Goal: Task Accomplishment & Management: Use online tool/utility

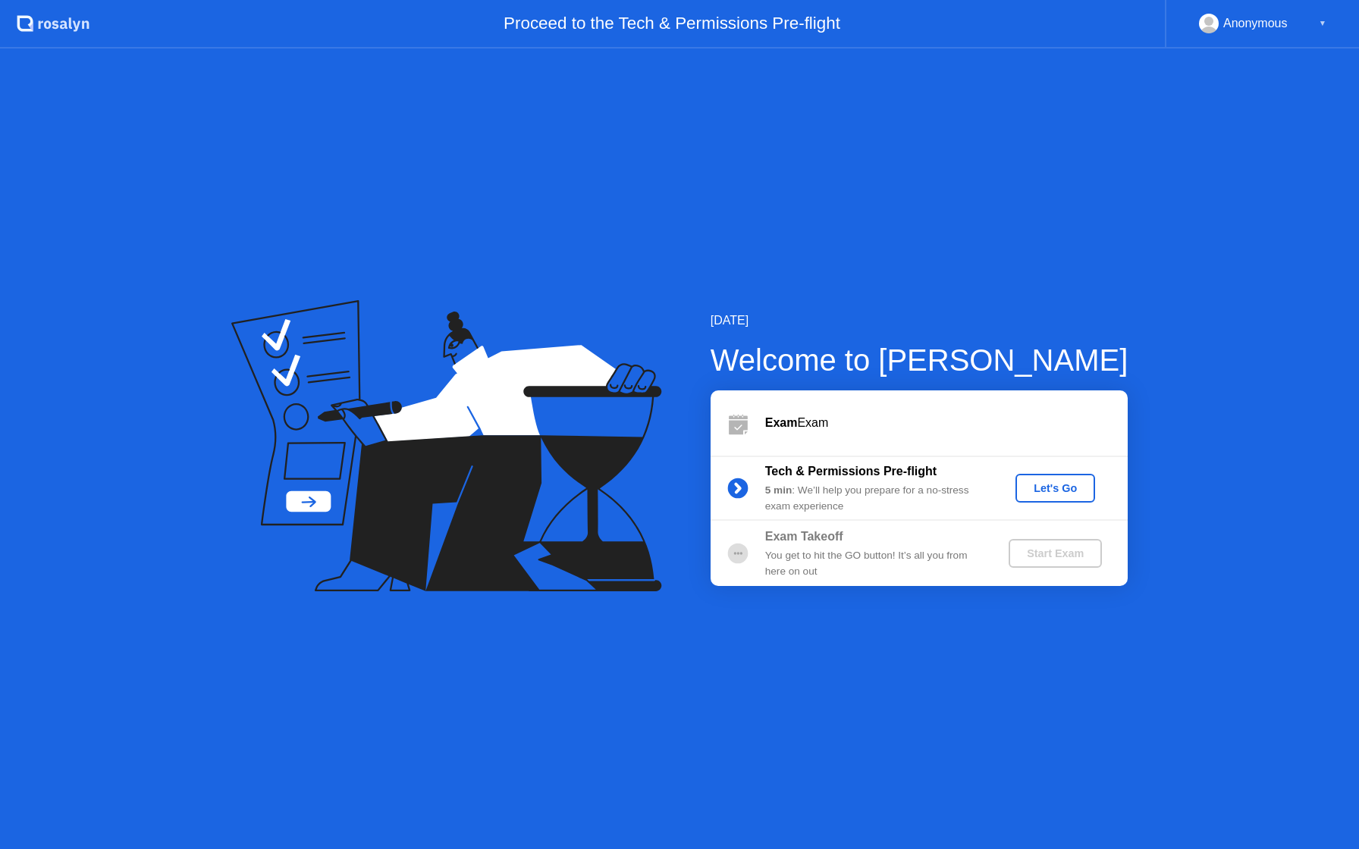
click at [1061, 486] on div "Let's Go" at bounding box center [1054, 488] width 67 height 12
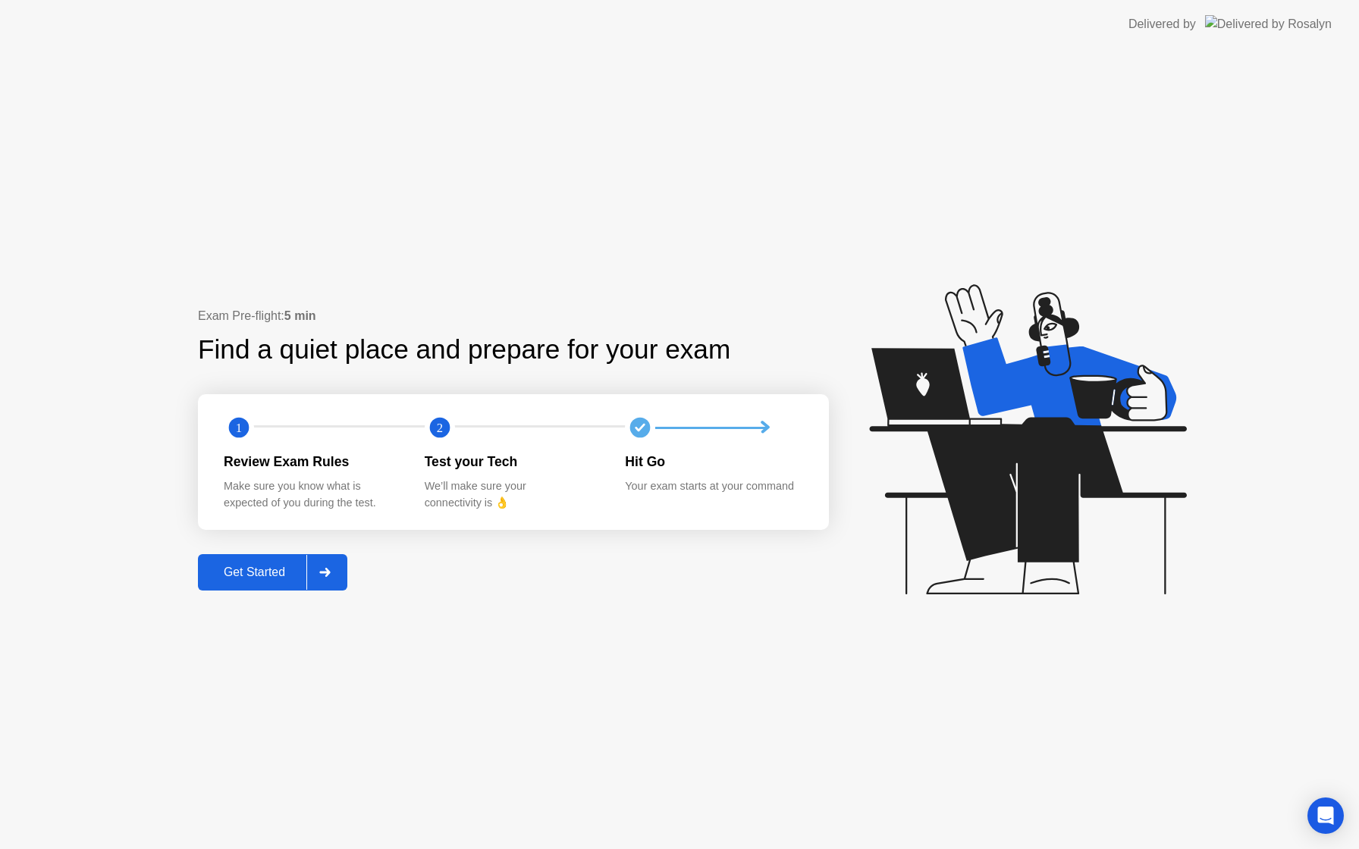
click at [271, 577] on div "Get Started" at bounding box center [254, 573] width 104 height 14
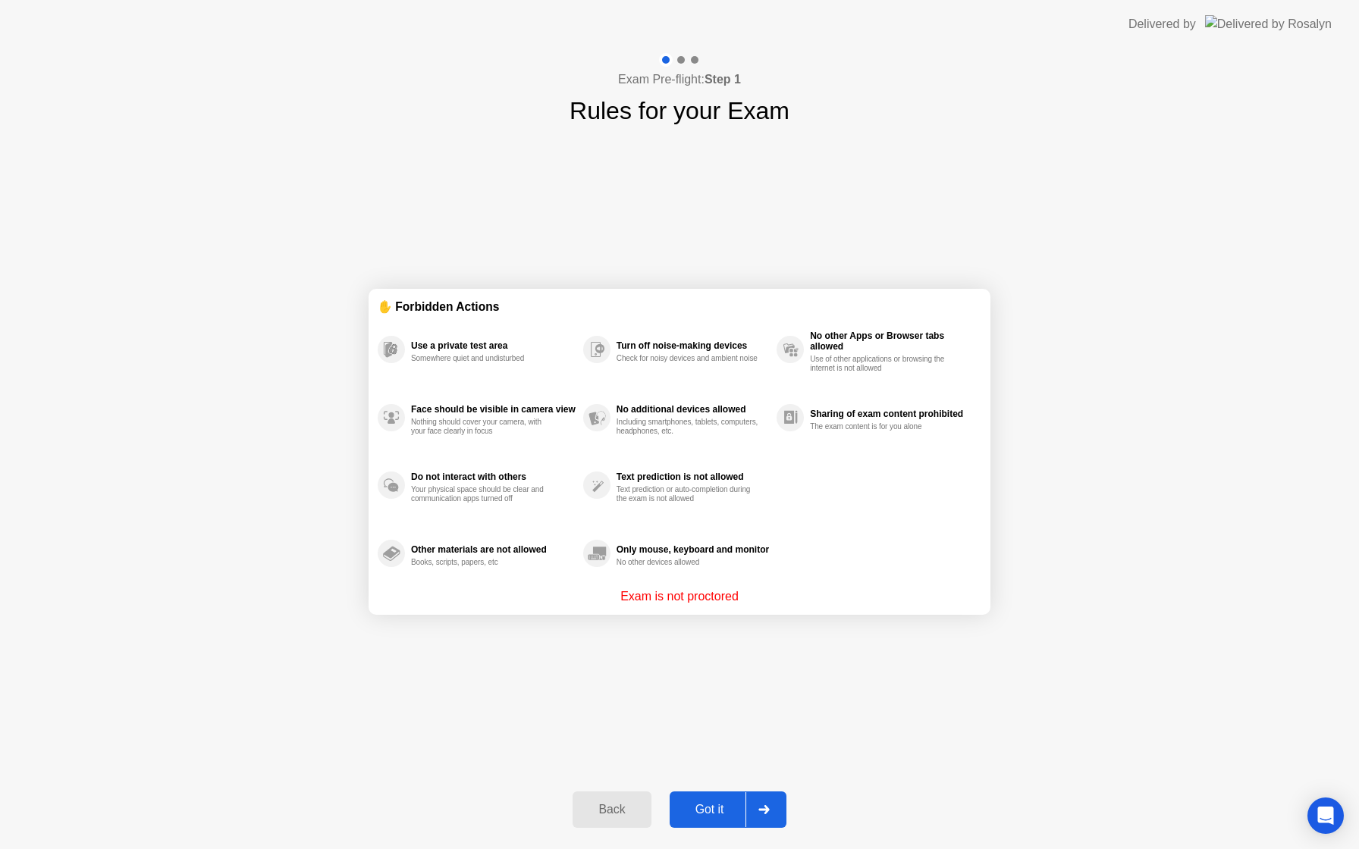
click at [697, 813] on div "Got it" at bounding box center [709, 810] width 71 height 14
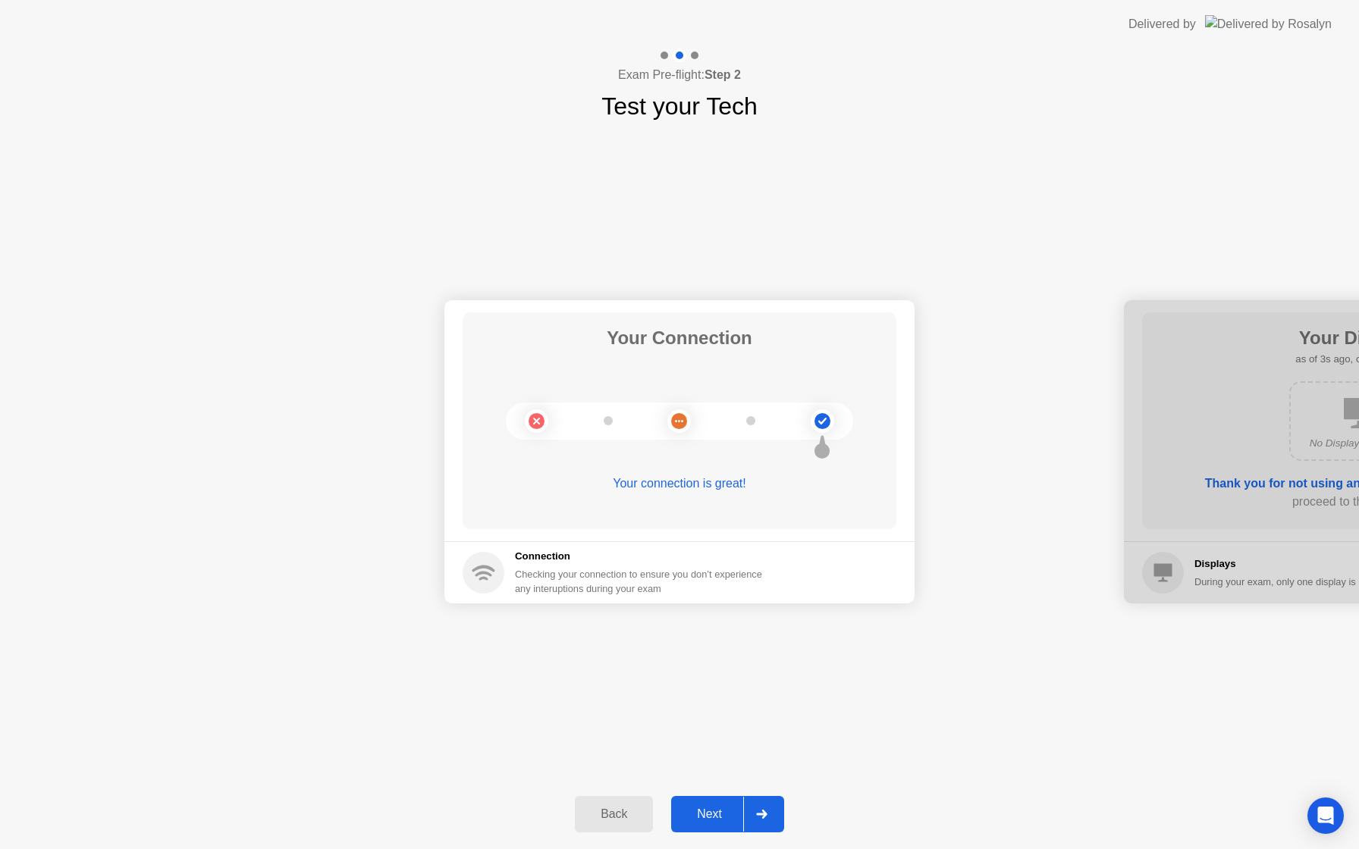
click at [710, 810] on div "Next" at bounding box center [709, 814] width 67 height 14
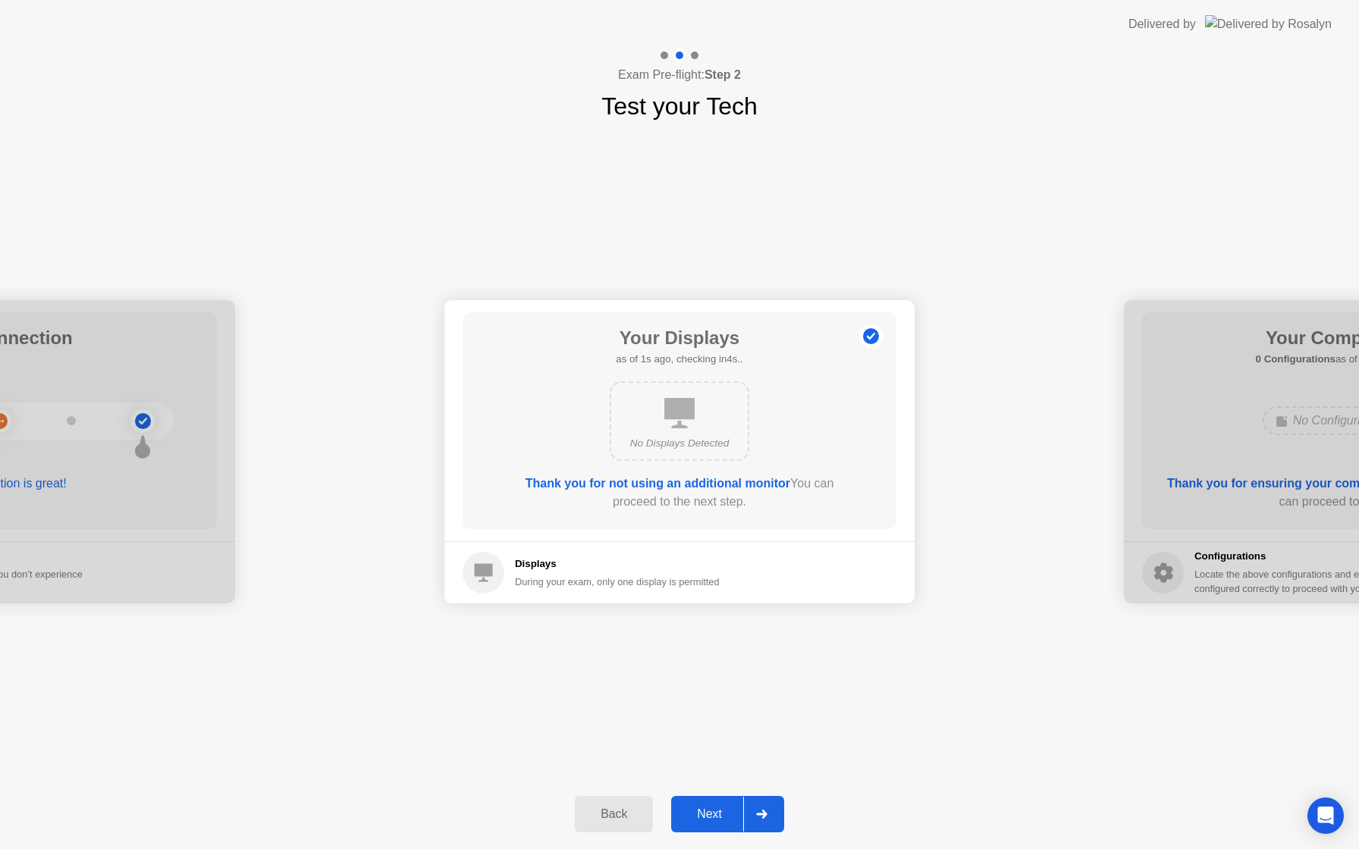
click at [718, 821] on div "Next" at bounding box center [709, 814] width 67 height 14
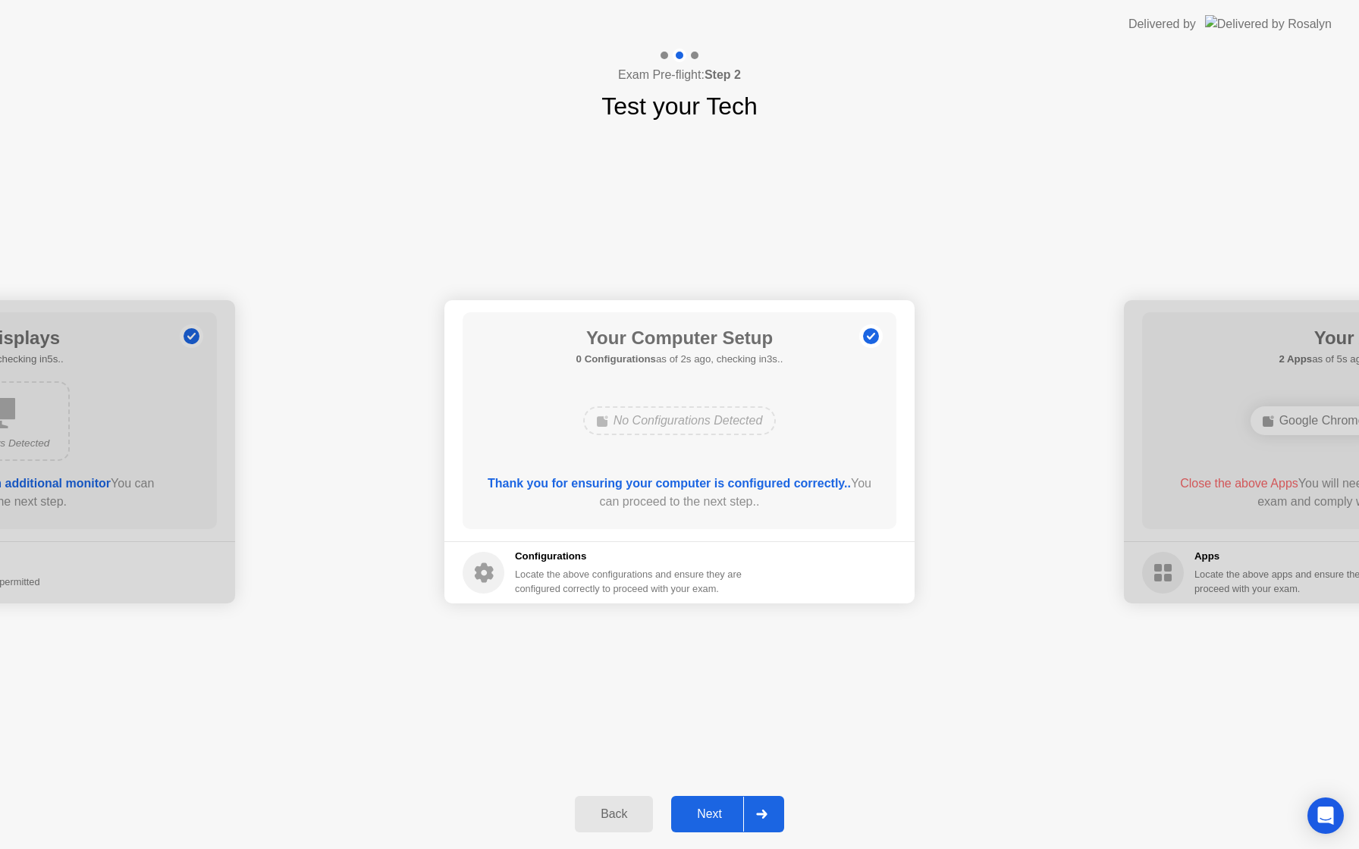
click at [717, 817] on div "Next" at bounding box center [709, 814] width 67 height 14
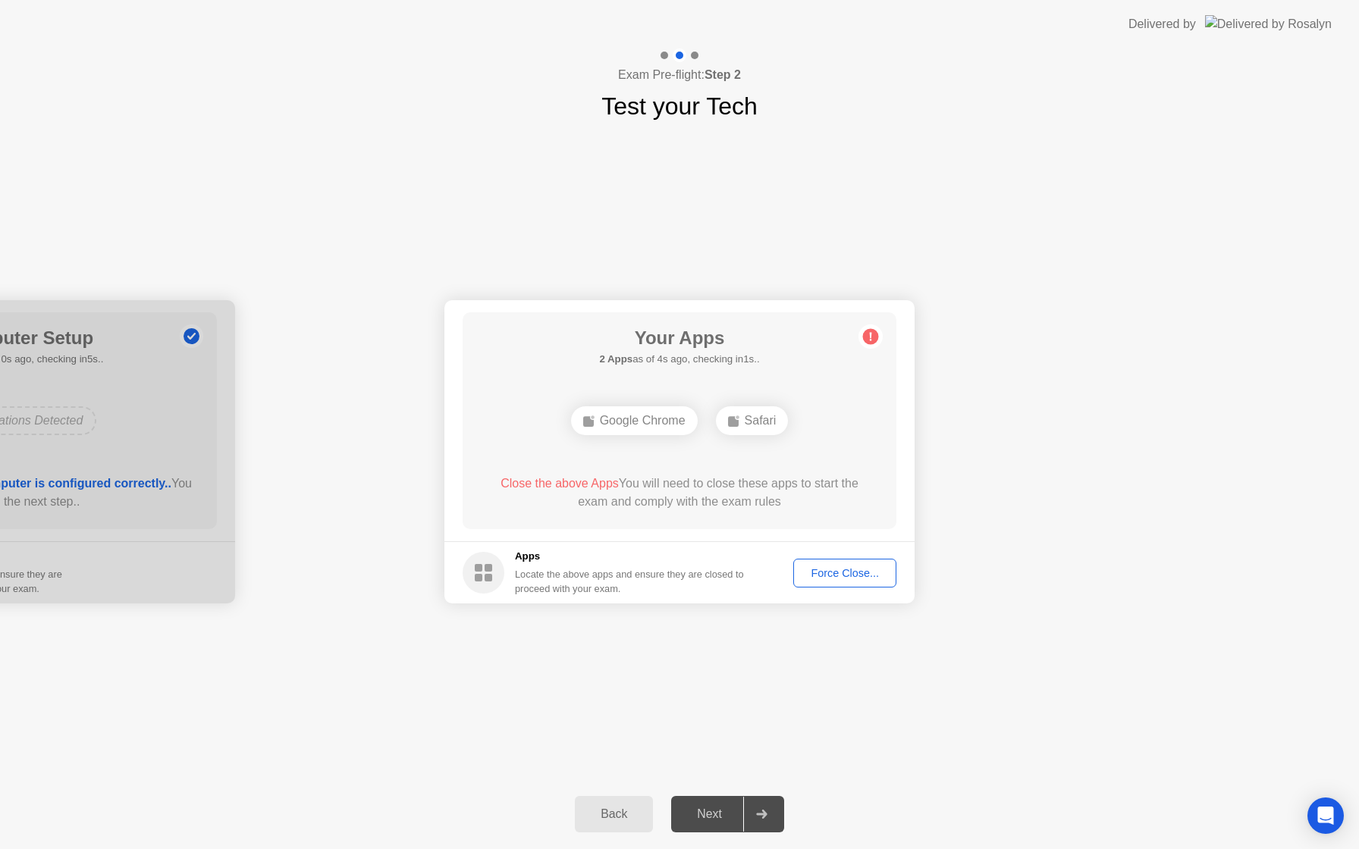
drag, startPoint x: 836, startPoint y: 572, endPoint x: 988, endPoint y: 425, distance: 211.3
click at [822, 567] on div "Force Close..." at bounding box center [844, 573] width 93 height 12
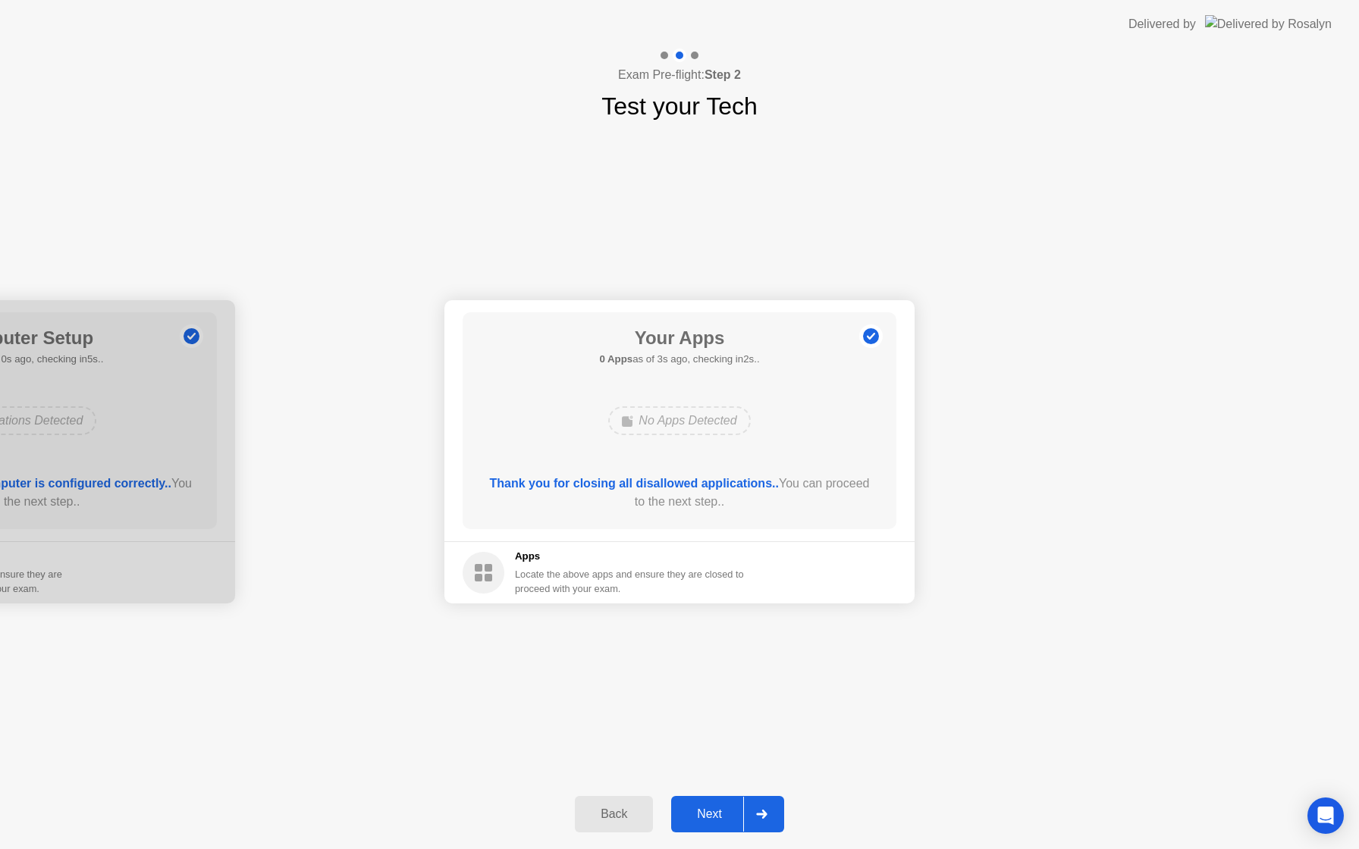
click at [720, 808] on div "Next" at bounding box center [709, 814] width 67 height 14
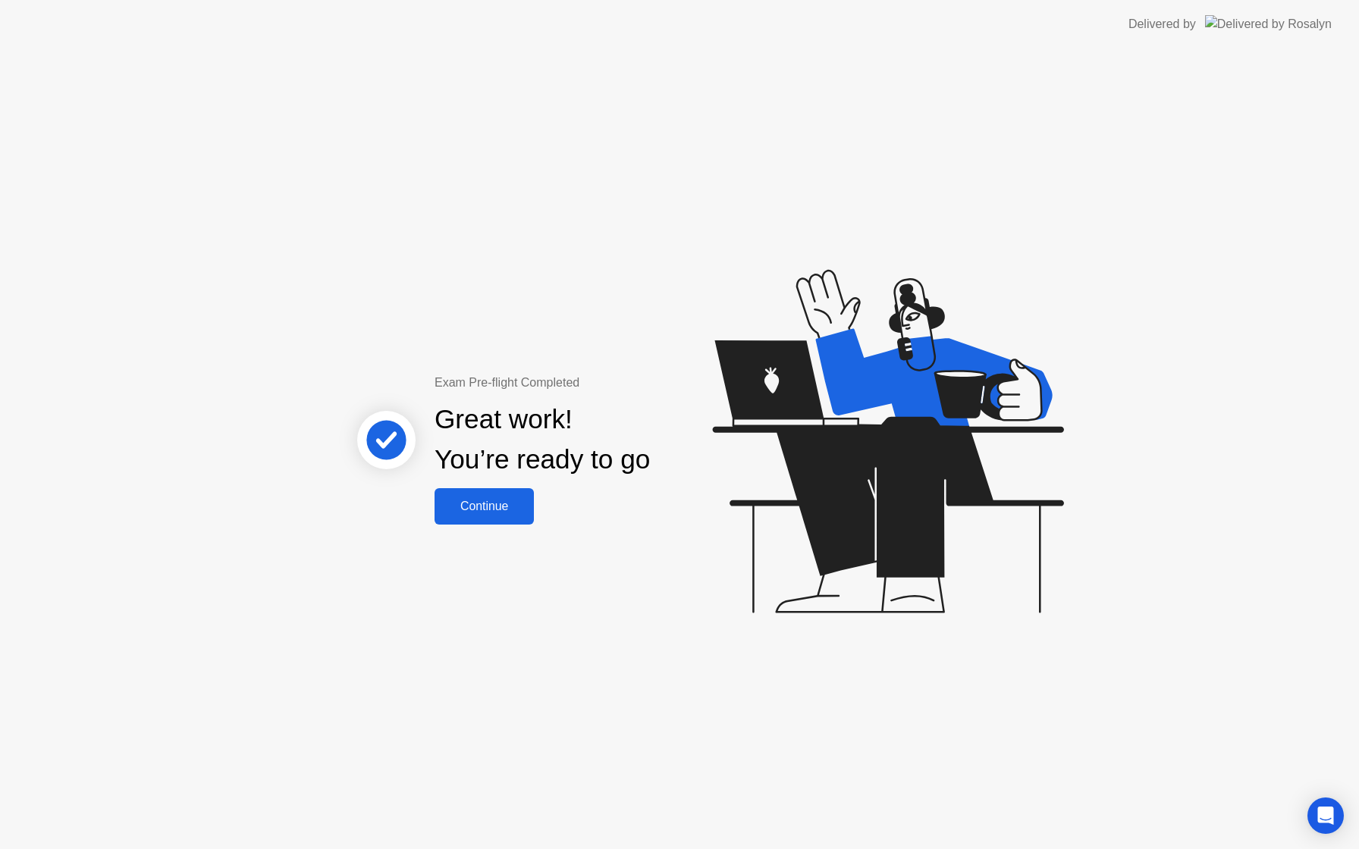
click at [493, 513] on div "Continue" at bounding box center [484, 507] width 90 height 14
